Goal: Information Seeking & Learning: Learn about a topic

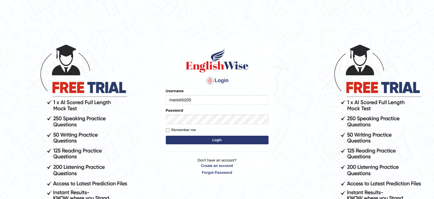
type input "manish0205"
click at [168, 130] on input "Remember me" at bounding box center [168, 130] width 4 height 4
checkbox input "true"
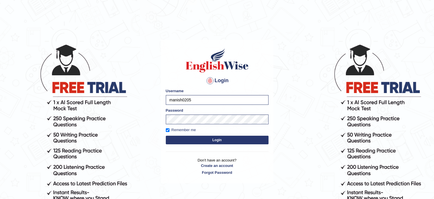
click at [203, 141] on button "Login" at bounding box center [217, 139] width 103 height 9
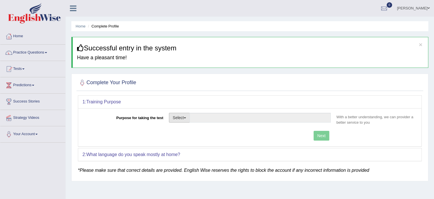
click at [187, 115] on button "Select" at bounding box center [179, 118] width 21 height 10
click at [194, 135] on link "Permanent Residency" at bounding box center [194, 136] width 51 height 7
type input "Permanent Residency"
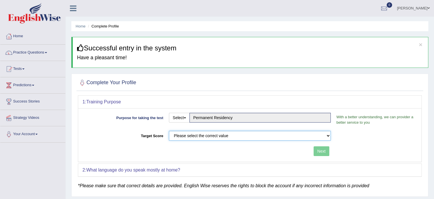
click at [205, 136] on select "Please select the correct value 50 (6 bands) 58 (6.5 bands) 65 (7 bands) 79 (8 …" at bounding box center [250, 136] width 162 height 10
select select "79"
click at [169, 131] on select "Please select the correct value 50 (6 bands) 58 (6.5 bands) 65 (7 bands) 79 (8 …" at bounding box center [250, 136] width 162 height 10
click at [319, 150] on button "Next" at bounding box center [322, 151] width 16 height 10
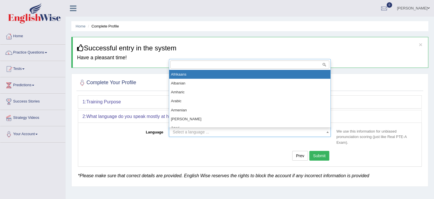
click at [189, 132] on span "Select a language ..." at bounding box center [191, 131] width 37 height 5
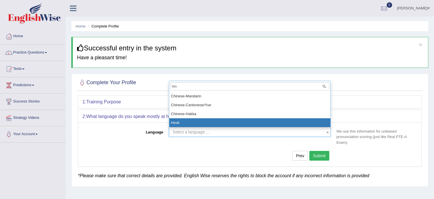
type input "hin"
select select "Hindi"
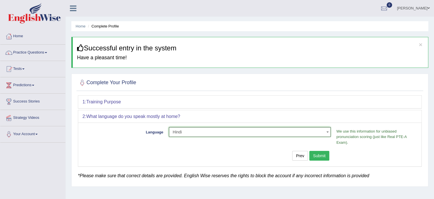
click at [325, 154] on button "Submit" at bounding box center [320, 156] width 20 height 10
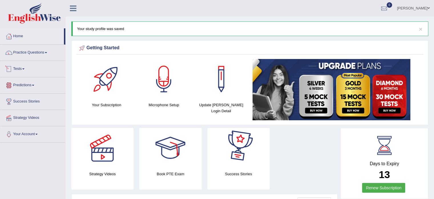
click at [34, 85] on link "Predictions" at bounding box center [32, 84] width 65 height 14
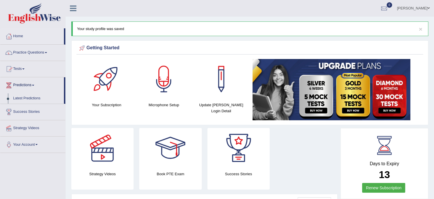
click at [34, 85] on link "Predictions" at bounding box center [32, 84] width 64 height 14
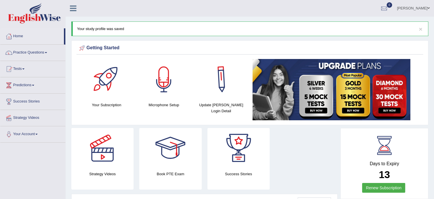
click at [169, 81] on div at bounding box center [164, 79] width 40 height 40
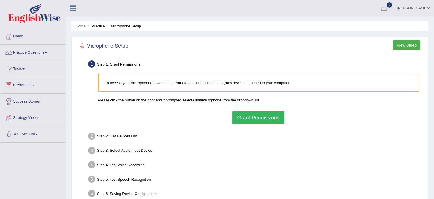
click at [245, 114] on button "Grant Permissions" at bounding box center [259, 117] width 52 height 13
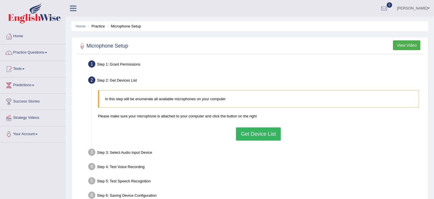
click at [260, 134] on button "Get Device List" at bounding box center [258, 133] width 45 height 13
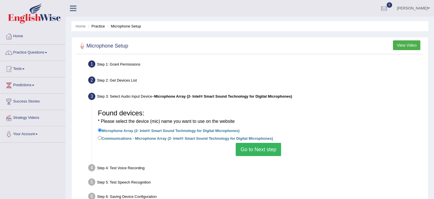
click at [251, 148] on button "Go to Next step" at bounding box center [258, 149] width 45 height 13
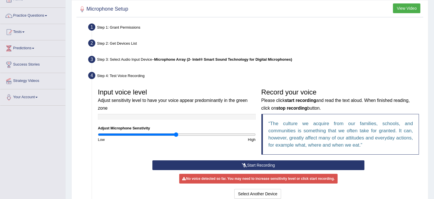
scroll to position [67, 0]
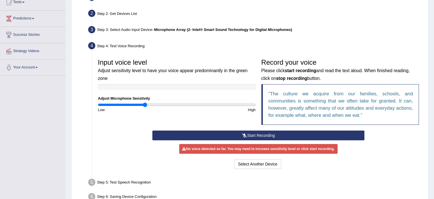
drag, startPoint x: 176, startPoint y: 104, endPoint x: 145, endPoint y: 106, distance: 30.9
click at [145, 106] on input "range" at bounding box center [177, 104] width 158 height 5
drag, startPoint x: 144, startPoint y: 103, endPoint x: 157, endPoint y: 103, distance: 12.9
type input "0.74"
click at [157, 103] on input "range" at bounding box center [177, 104] width 158 height 5
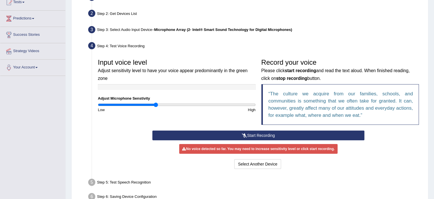
click at [259, 136] on button "Start Recording" at bounding box center [259, 135] width 212 height 10
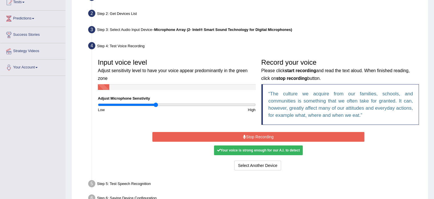
click at [259, 136] on button "Stop Recording" at bounding box center [259, 137] width 212 height 10
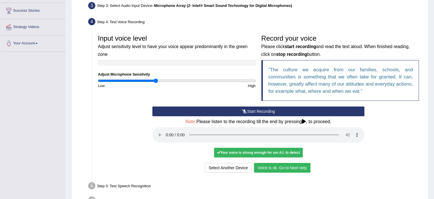
scroll to position [105, 0]
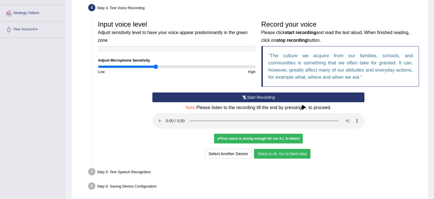
click at [292, 155] on button "Voice is ok. Go to Next step" at bounding box center [282, 154] width 57 height 10
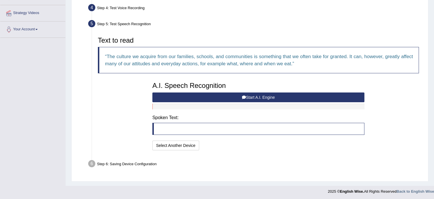
click at [253, 97] on button "Start A.I. Engine" at bounding box center [259, 97] width 212 height 10
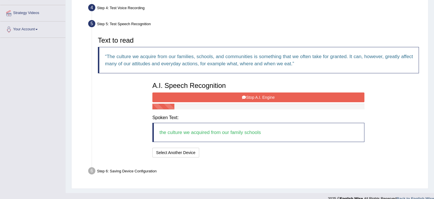
drag, startPoint x: 254, startPoint y: 97, endPoint x: 262, endPoint y: 97, distance: 8.6
click at [258, 97] on button "Stop A.I. Engine" at bounding box center [259, 97] width 212 height 10
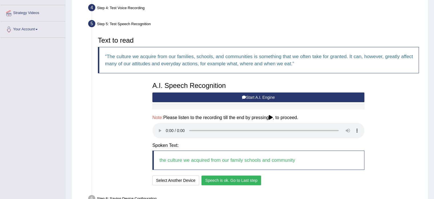
click at [235, 182] on button "Speech is ok. Go to Last step" at bounding box center [232, 180] width 60 height 10
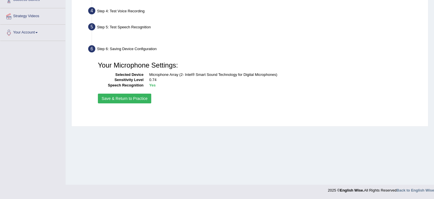
scroll to position [101, 0]
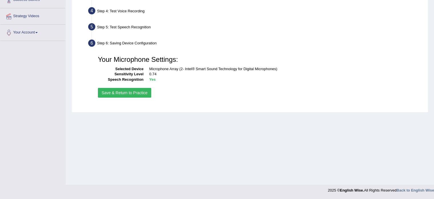
click at [128, 92] on button "Save & Return to Practice" at bounding box center [124, 93] width 53 height 10
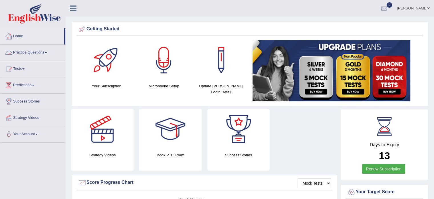
click at [48, 51] on link "Practice Questions" at bounding box center [32, 52] width 65 height 14
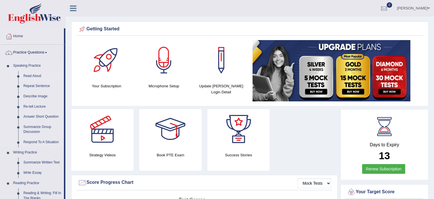
click at [30, 71] on link "Read Aloud" at bounding box center [42, 76] width 43 height 10
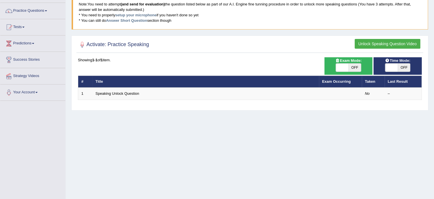
scroll to position [47, 0]
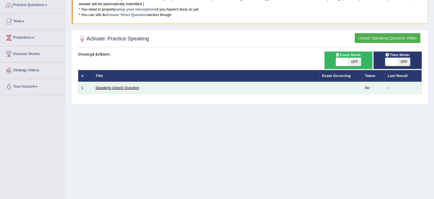
click at [109, 87] on link "Speaking Unlock Question" at bounding box center [118, 87] width 44 height 4
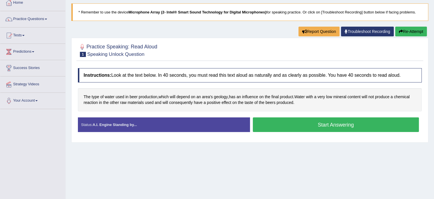
scroll to position [38, 0]
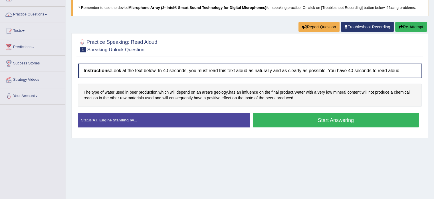
click at [327, 121] on button "Start Answering" at bounding box center [336, 120] width 167 height 15
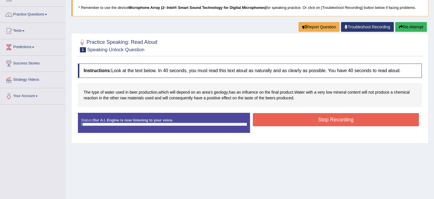
scroll to position [57, 0]
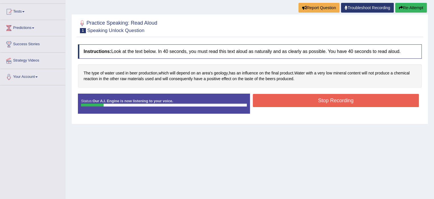
click at [325, 103] on button "Stop Recording" at bounding box center [336, 100] width 167 height 13
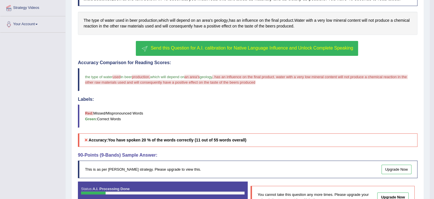
scroll to position [109, 0]
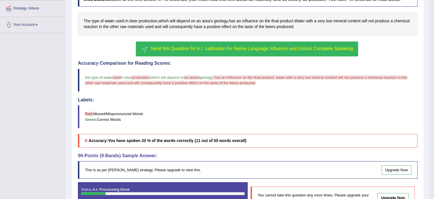
click at [157, 48] on span "Send this Question for A.I. calibration for Native Language Influence and Unloc…" at bounding box center [252, 48] width 203 height 5
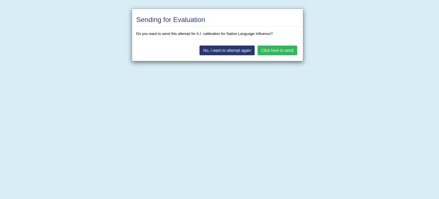
click at [283, 50] on button "Click here to send" at bounding box center [276, 50] width 39 height 10
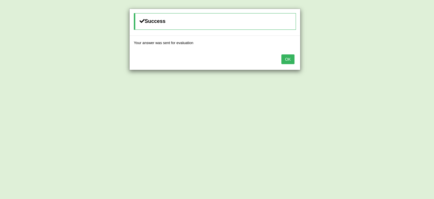
click at [287, 58] on button "OK" at bounding box center [288, 59] width 13 height 10
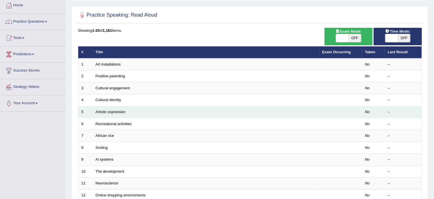
scroll to position [29, 0]
